Goal: Complete application form

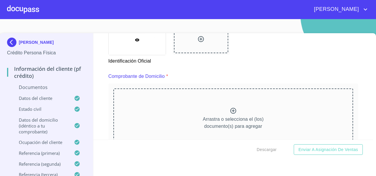
scroll to position [277, 0]
click at [169, 106] on div "Arrastra o selecciona el (los) documento(s) para agregar" at bounding box center [233, 119] width 240 height 60
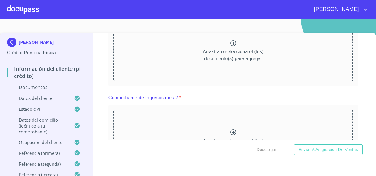
scroll to position [610, 0]
click at [206, 80] on div "Arrastra o selecciona el (los) documento(s) para agregar" at bounding box center [233, 51] width 240 height 60
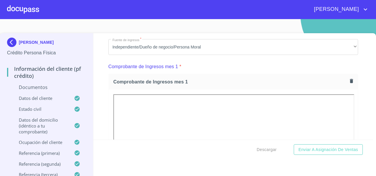
scroll to position [550, 0]
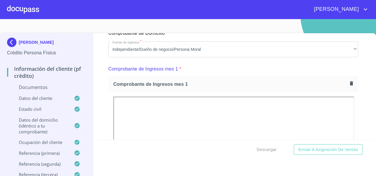
click at [350, 85] on icon "button" at bounding box center [351, 83] width 3 height 4
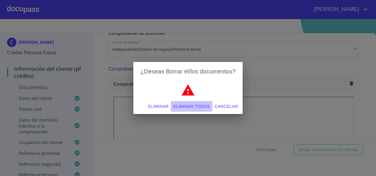
click at [204, 104] on span "Eliminar todos" at bounding box center [191, 106] width 37 height 7
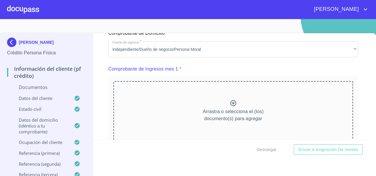
click at [185, 110] on div "Arrastra o selecciona el (los) documento(s) para agregar" at bounding box center [233, 111] width 240 height 60
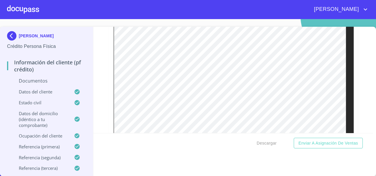
scroll to position [777, 0]
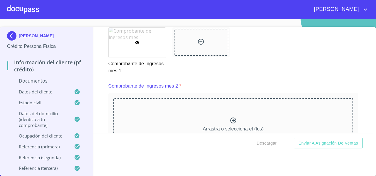
click at [220, 117] on div "Arrastra o selecciona el (los) documento(s) para agregar" at bounding box center [233, 128] width 240 height 60
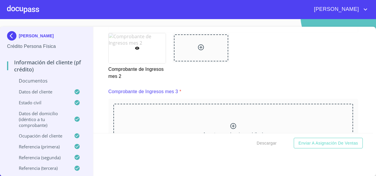
scroll to position [1022, 0]
click at [210, 108] on div "Arrastra o selecciona el (los) documento(s) para agregar" at bounding box center [233, 134] width 250 height 70
click at [200, 117] on div "Arrastra o selecciona el (los) documento(s) para agregar" at bounding box center [233, 134] width 240 height 60
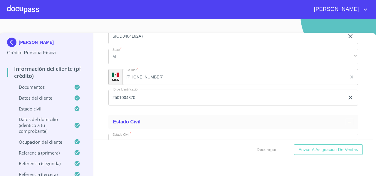
scroll to position [1888, 0]
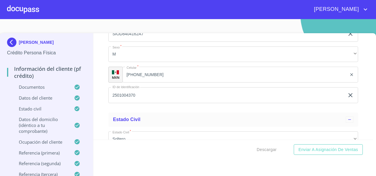
click at [106, 67] on div "Información del cliente (PF crédito) Documentos Documento de identificación   *…" at bounding box center [233, 86] width 280 height 106
click at [101, 69] on div "Información del cliente (PF crédito) Documentos Documento de identificación   *…" at bounding box center [233, 86] width 280 height 106
drag, startPoint x: 37, startPoint y: 47, endPoint x: 19, endPoint y: 30, distance: 24.7
click at [19, 30] on section "[PERSON_NAME] Crédito Persona Física Información del cliente (PF crédito) Docum…" at bounding box center [188, 97] width 376 height 157
copy p "[PERSON_NAME]"
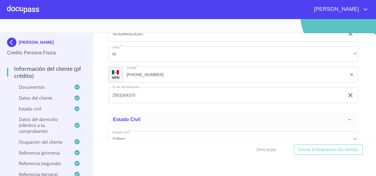
click at [98, 67] on div "Información del cliente (PF crédito) Documentos Documento de identificación   *…" at bounding box center [233, 86] width 280 height 106
drag, startPoint x: 360, startPoint y: 70, endPoint x: 337, endPoint y: 8, distance: 65.5
click at [337, 8] on div "[PERSON_NAME] [PERSON_NAME] Crédito Persona Física Información del cliente (PF …" at bounding box center [188, 88] width 376 height 176
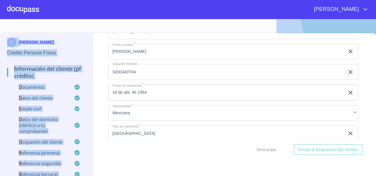
click at [353, 67] on div "Información del cliente (PF crédito) Documentos Documento de identificación   *…" at bounding box center [233, 86] width 280 height 106
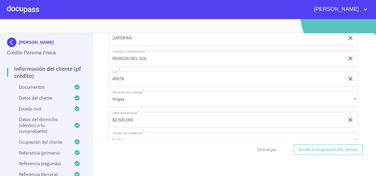
scroll to position [2155, 0]
